Goal: Task Accomplishment & Management: Manage account settings

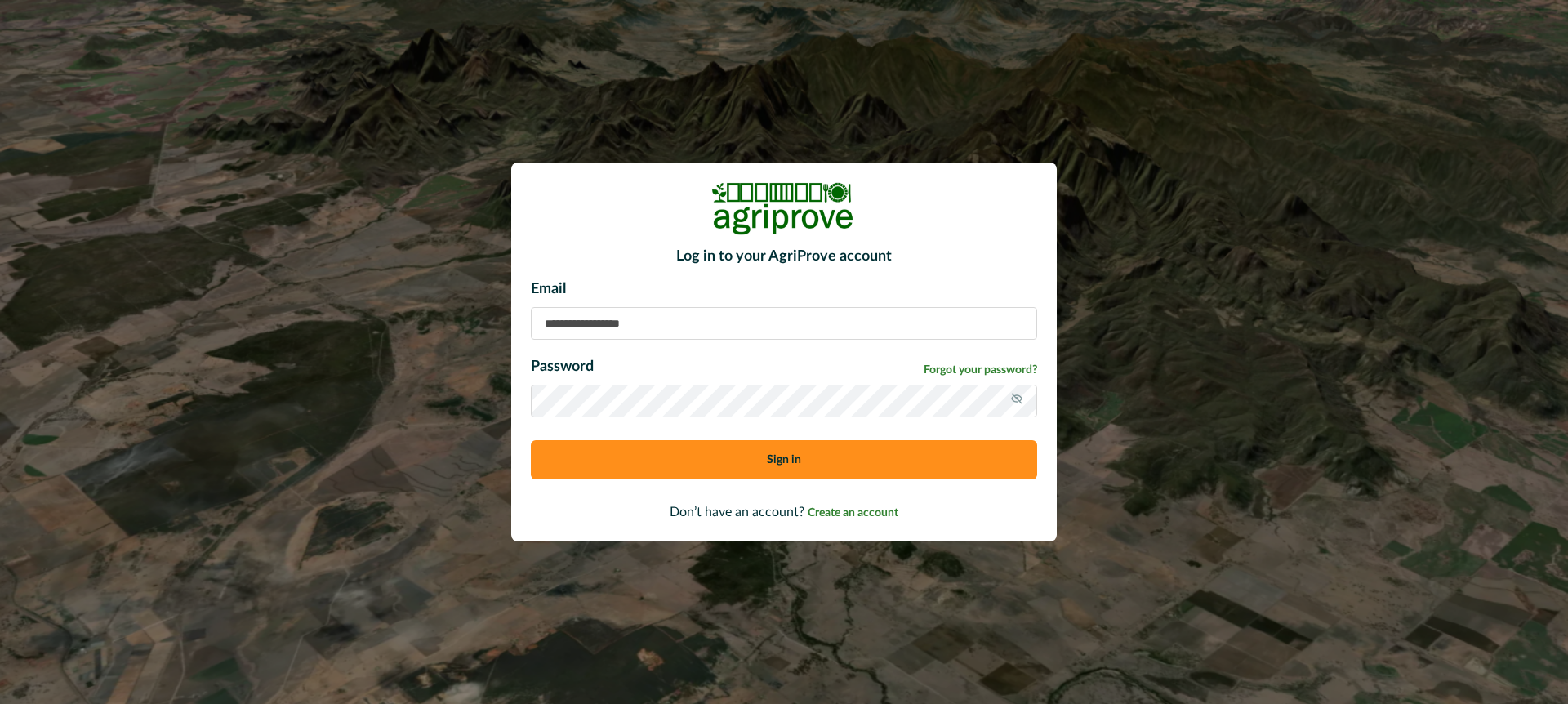
click at [579, 325] on input at bounding box center [784, 324] width 506 height 32
type input "**********"
click at [664, 466] on button "Sign in" at bounding box center [784, 459] width 506 height 39
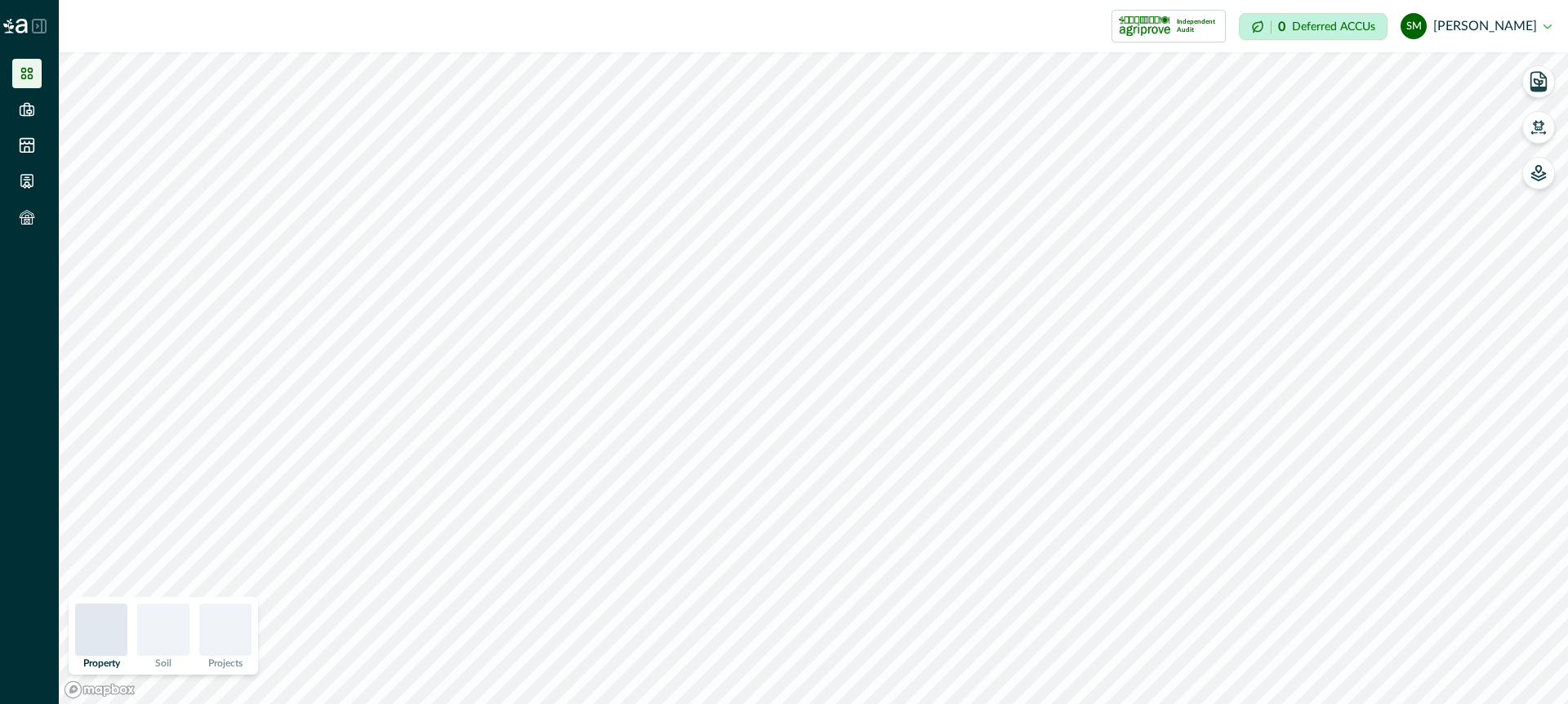
click at [42, 24] on icon at bounding box center [39, 27] width 13 height 13
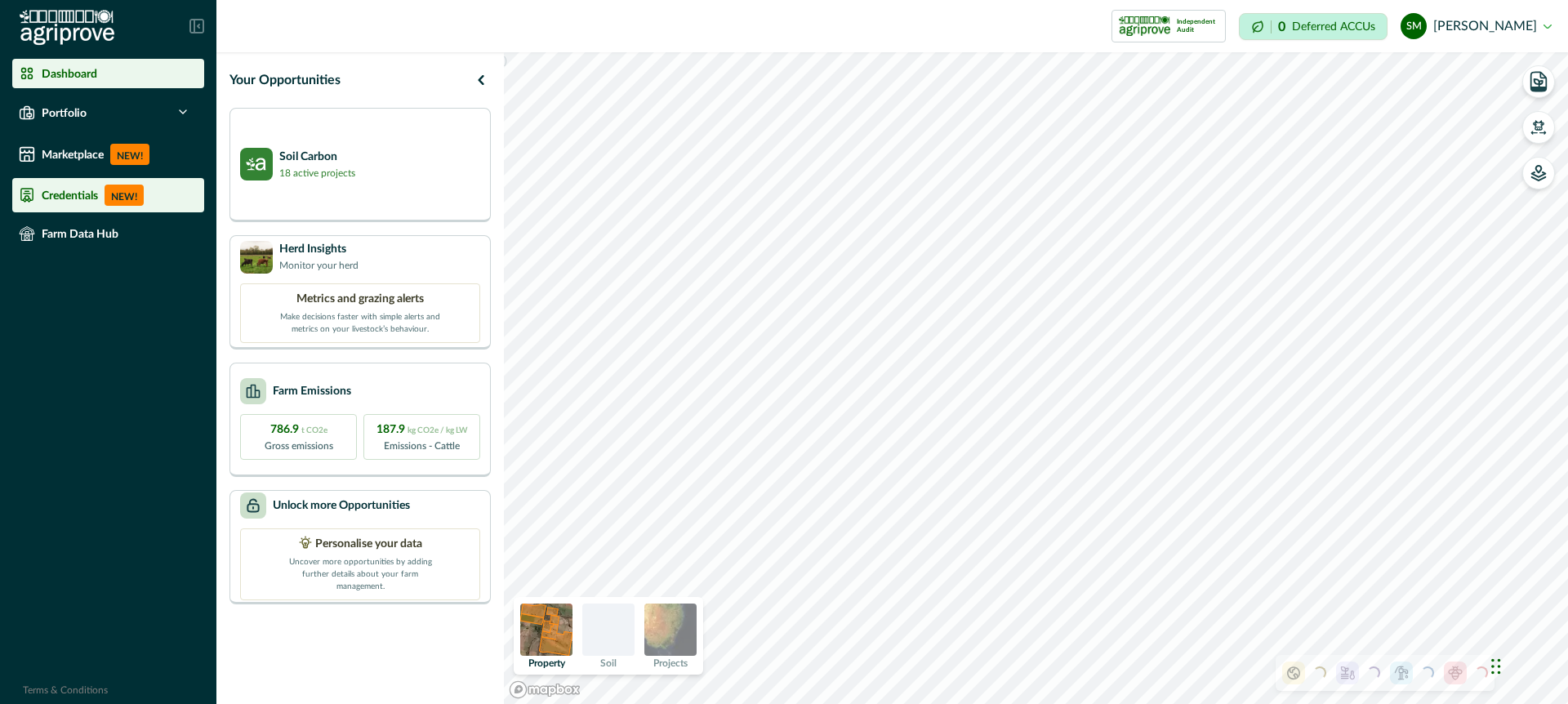
click at [84, 196] on p "Credentials" at bounding box center [70, 196] width 56 height 13
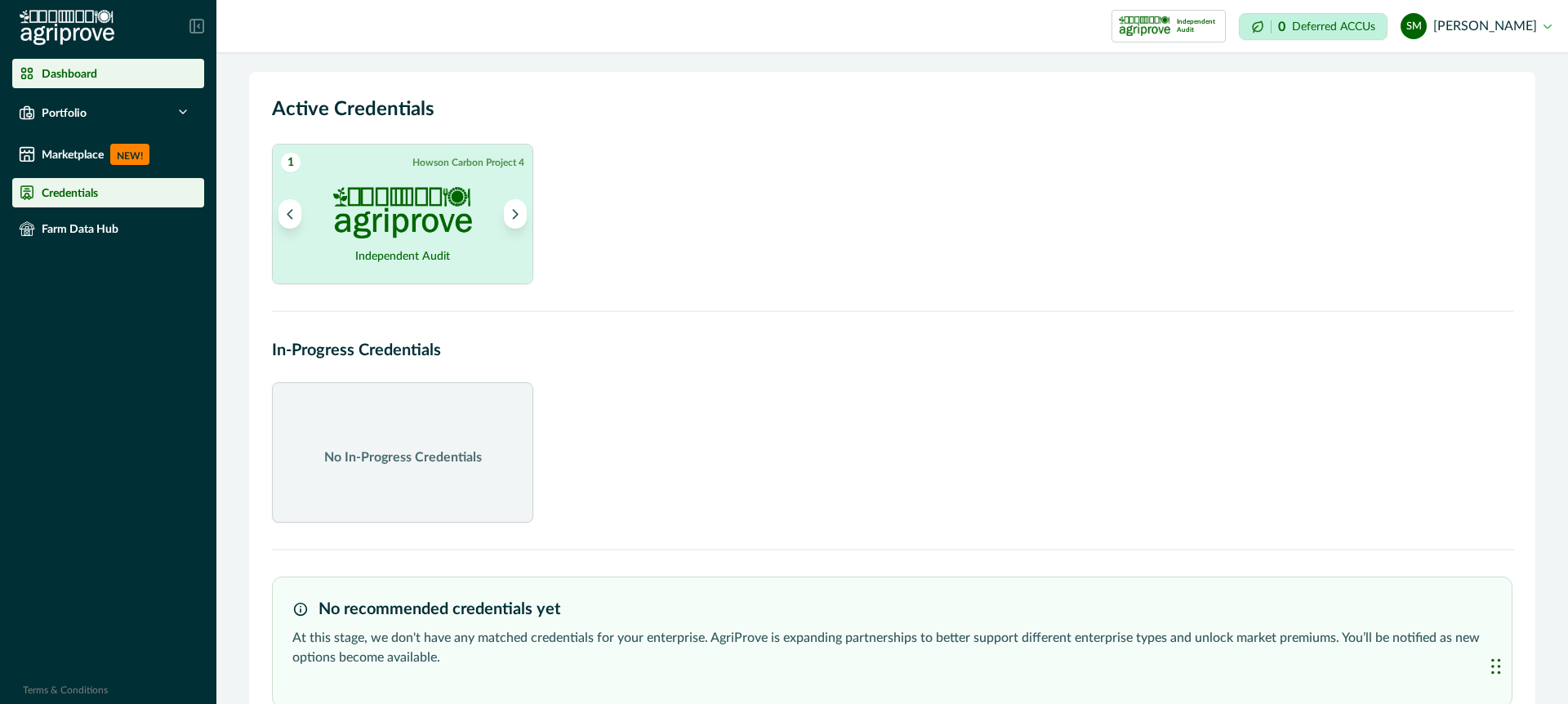
click at [64, 83] on li "Dashboard" at bounding box center [108, 74] width 192 height 30
